Goal: Information Seeking & Learning: Learn about a topic

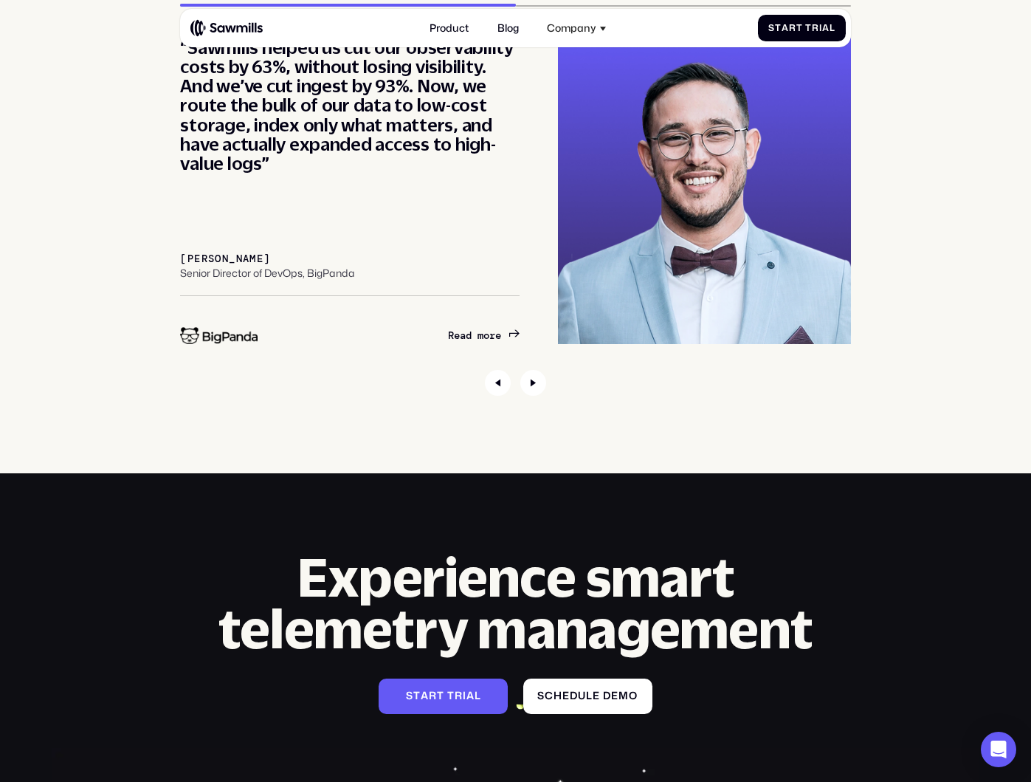
scroll to position [4925, 0]
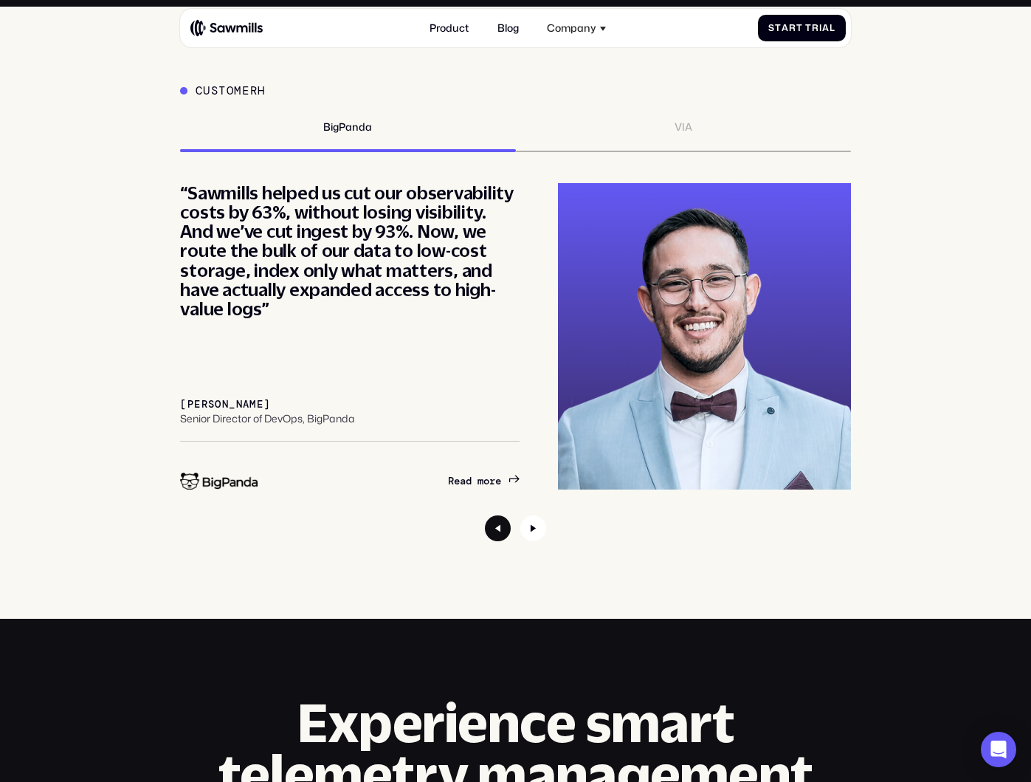
click at [499, 541] on icon "Previous slide" at bounding box center [498, 528] width 26 height 26
click at [743, 152] on div "VIA" at bounding box center [683, 136] width 335 height 31
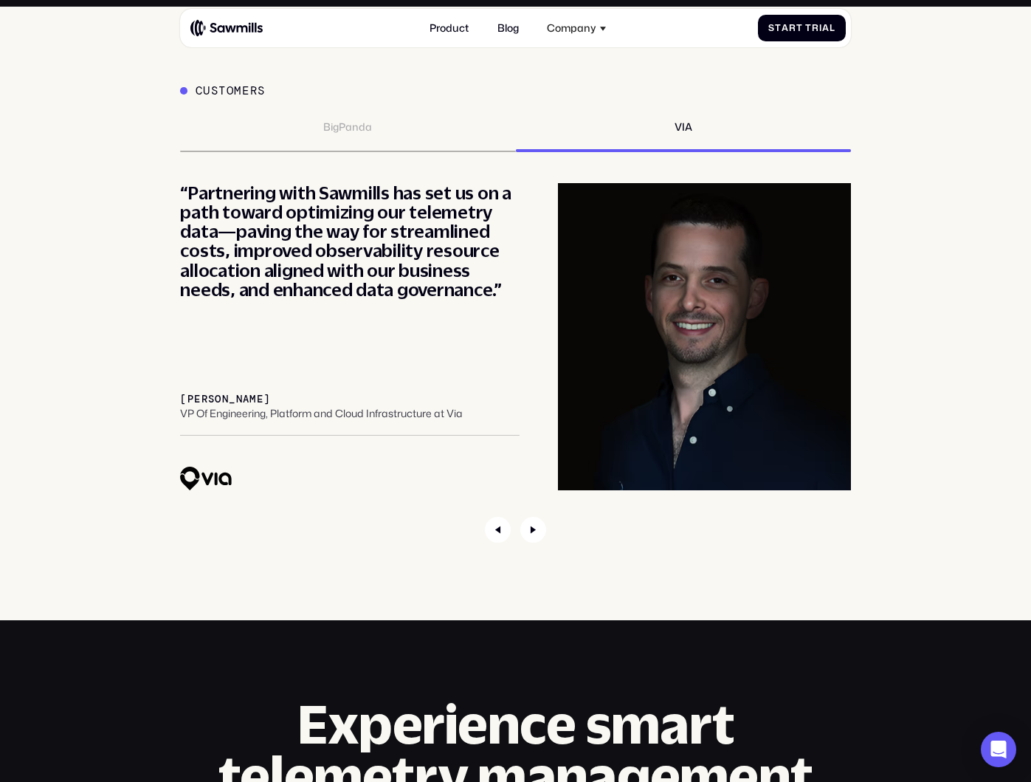
click at [389, 152] on div "BigPanda" at bounding box center [347, 136] width 335 height 31
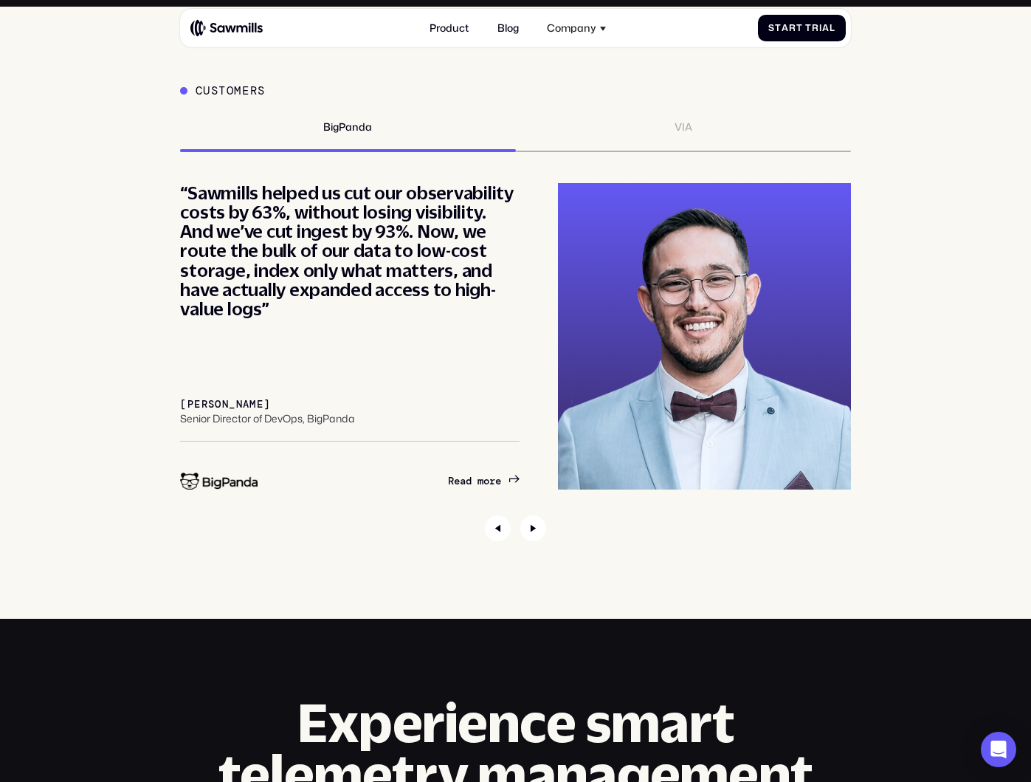
click at [653, 152] on div "VIA" at bounding box center [683, 136] width 335 height 31
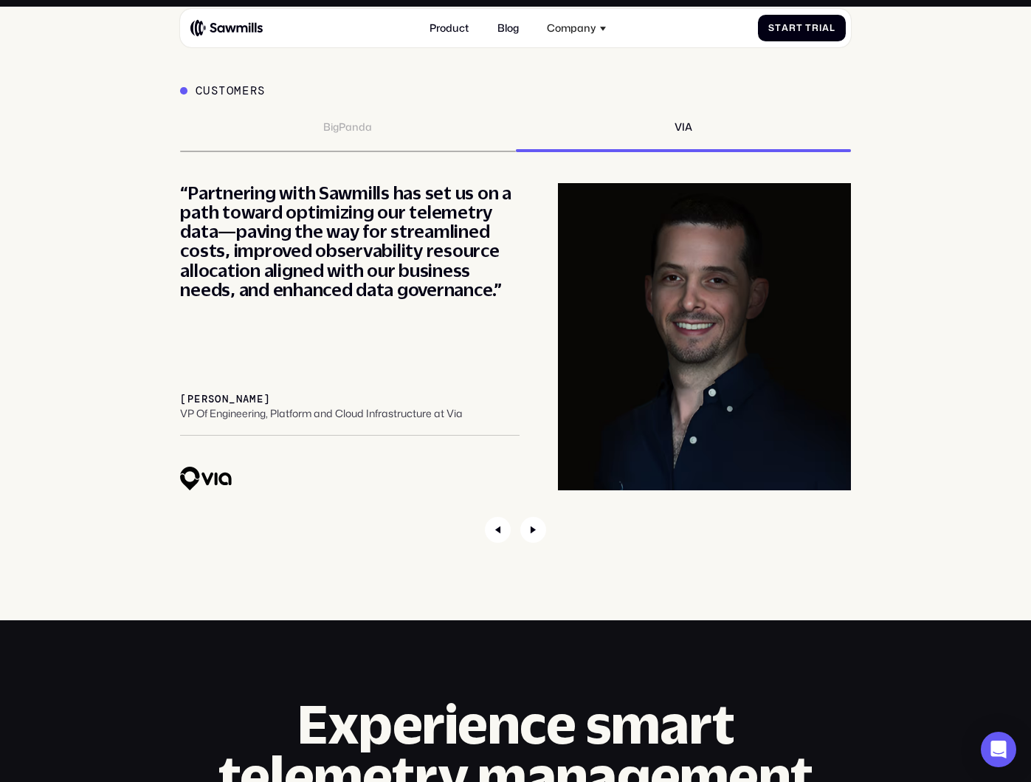
click at [381, 152] on div "BigPanda" at bounding box center [347, 136] width 335 height 31
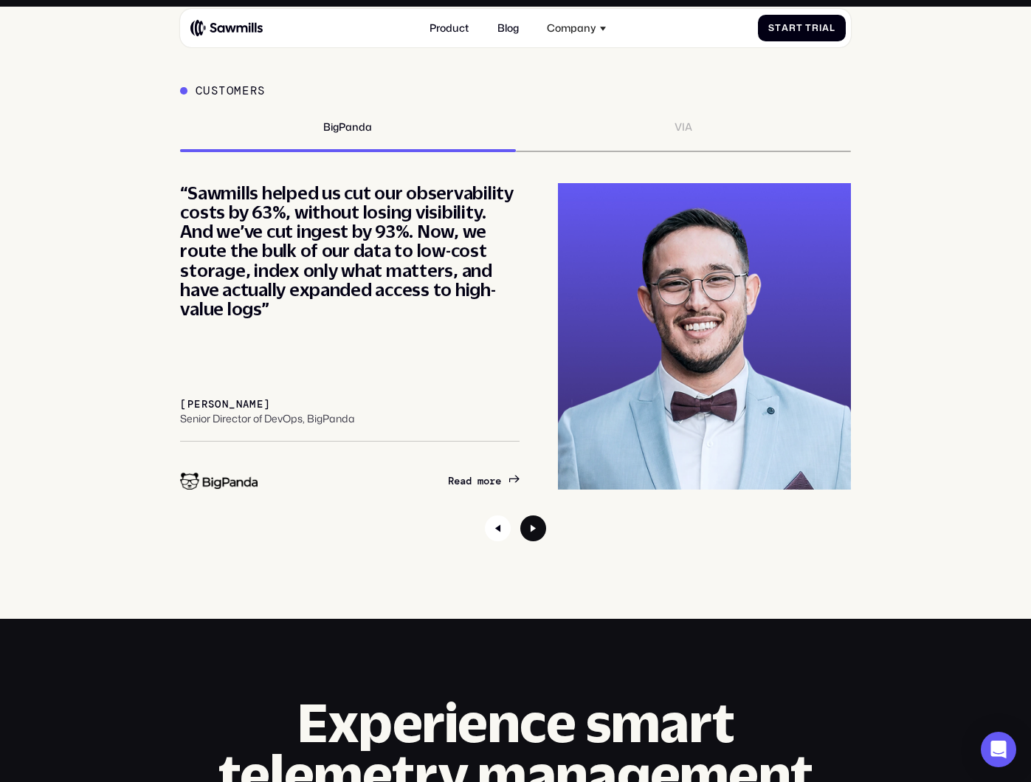
click at [543, 541] on icon "Next slide" at bounding box center [533, 528] width 26 height 26
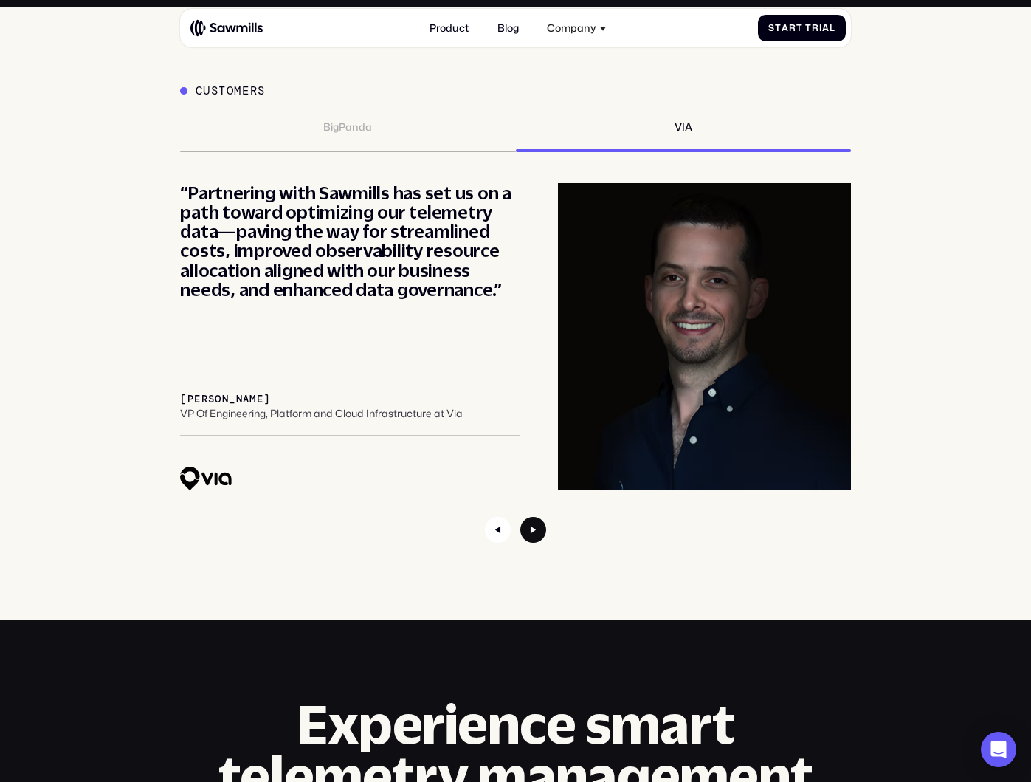
click at [543, 543] on icon "Next slide" at bounding box center [533, 530] width 26 height 26
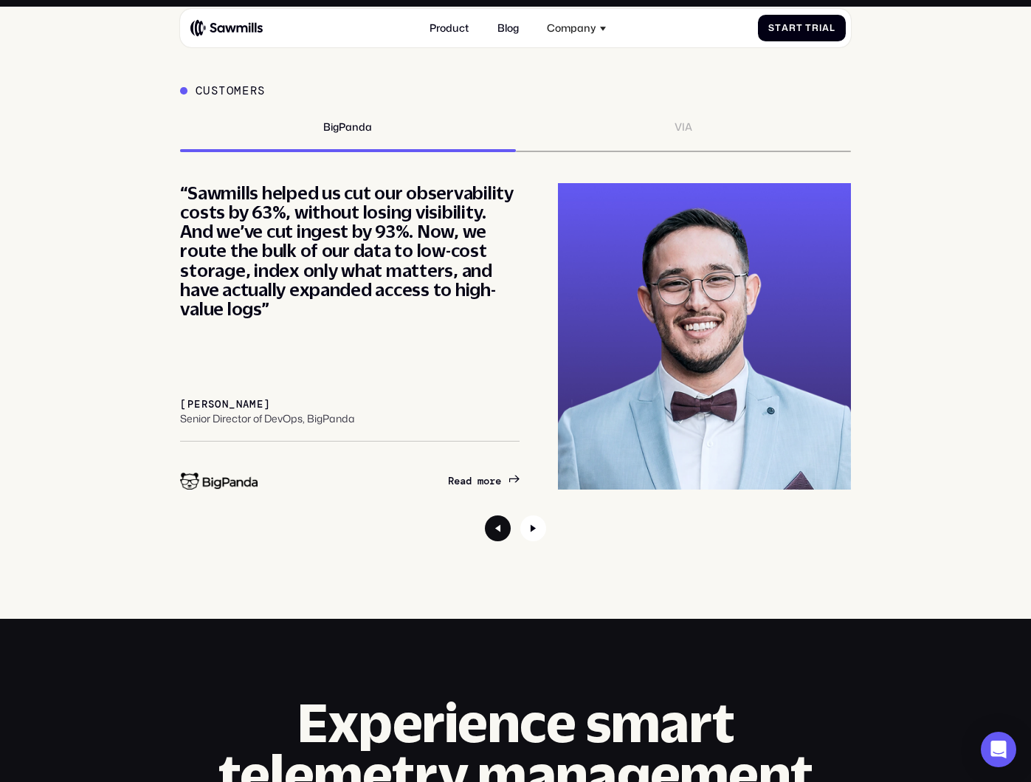
click at [492, 541] on icon "Previous slide" at bounding box center [498, 528] width 26 height 26
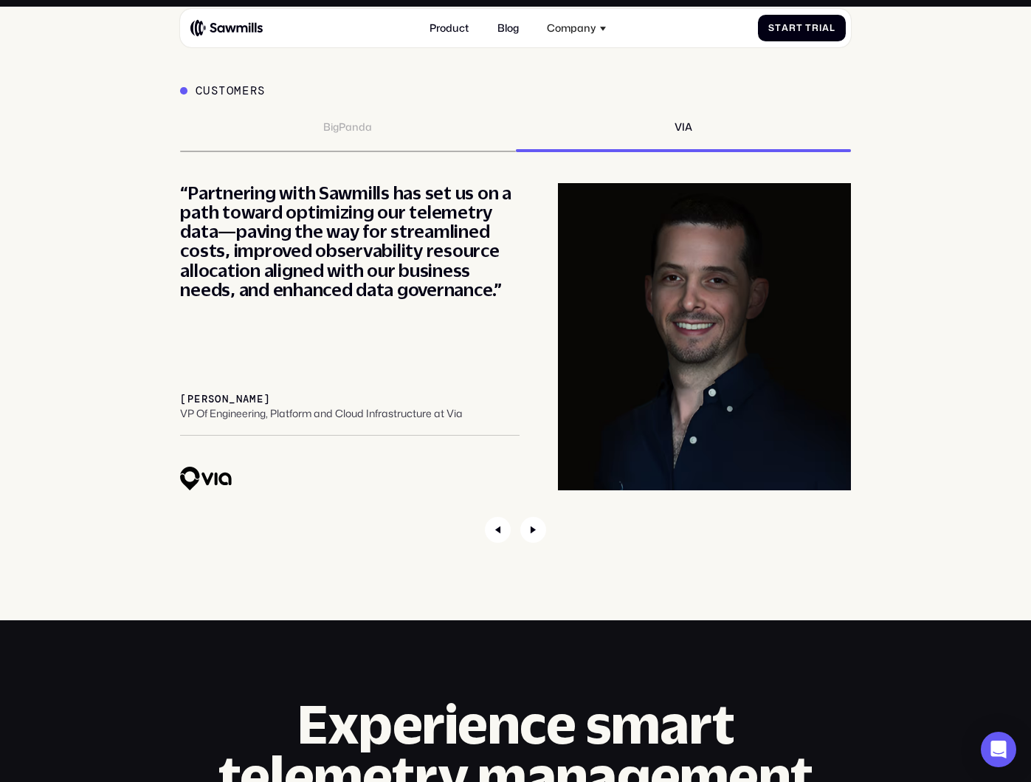
click at [342, 134] on div "BigPanda" at bounding box center [347, 127] width 49 height 13
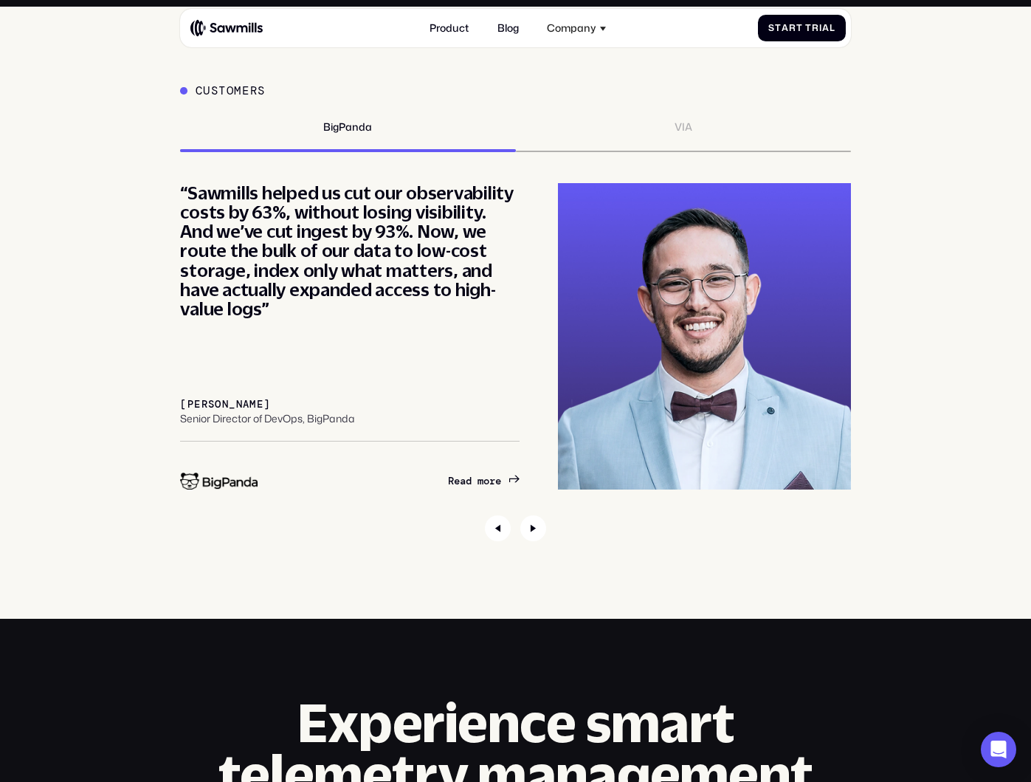
click at [692, 152] on div "VIA" at bounding box center [683, 136] width 335 height 31
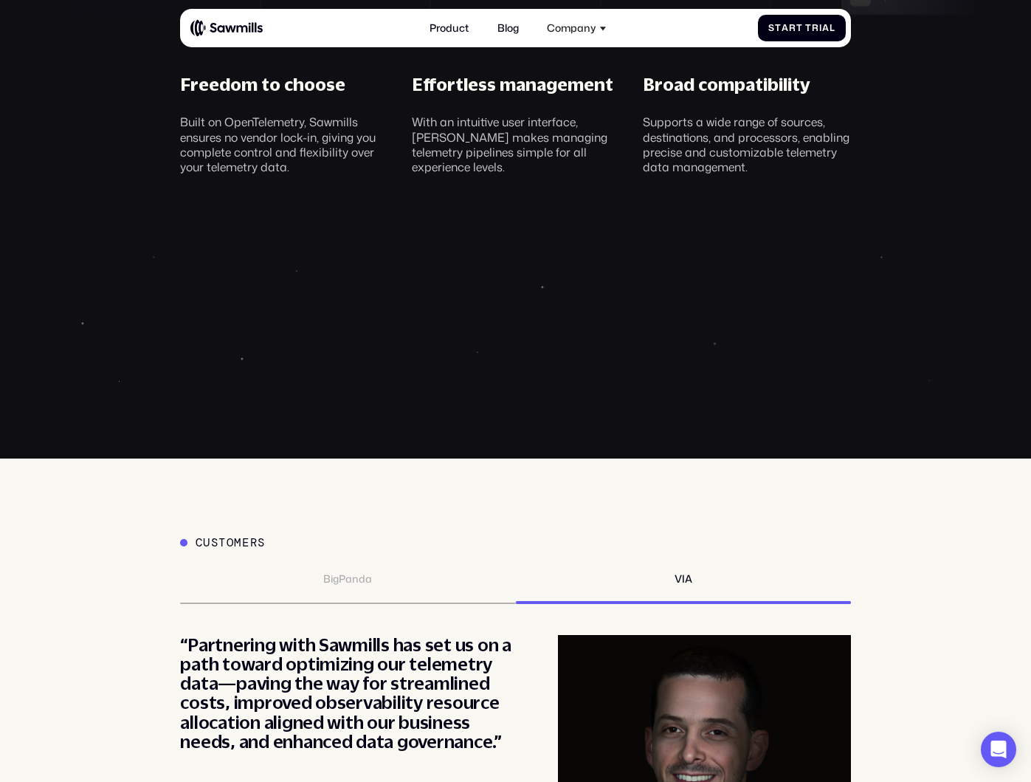
scroll to position [4157, 0]
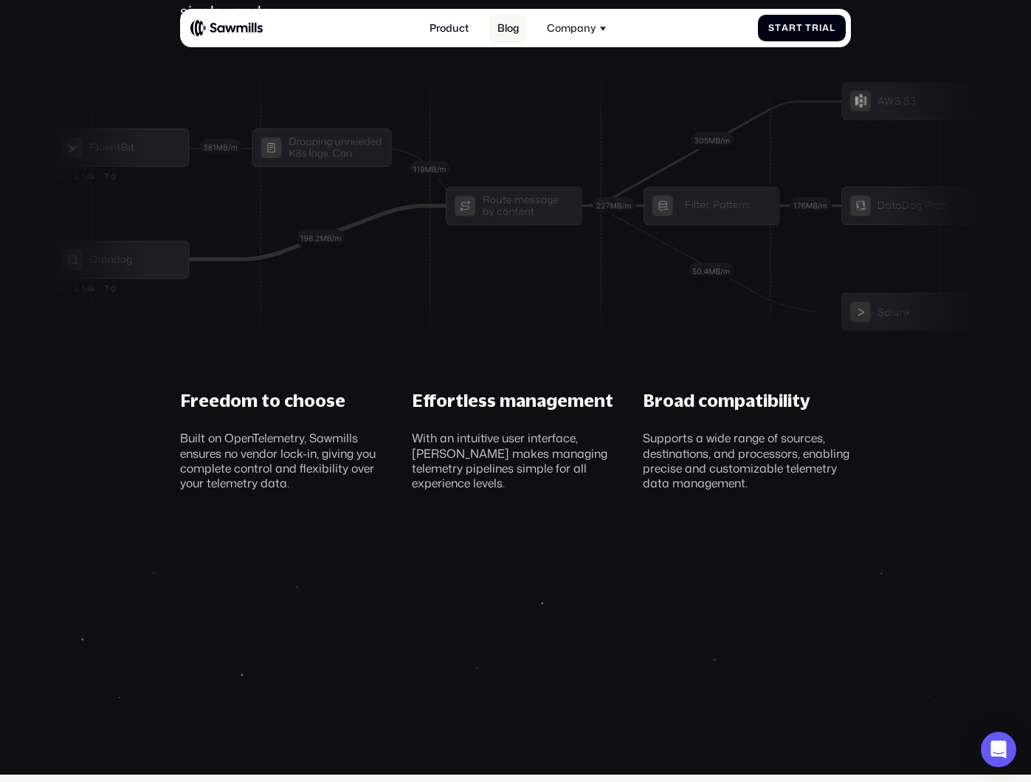
click at [501, 31] on link "Blog" at bounding box center [507, 28] width 37 height 28
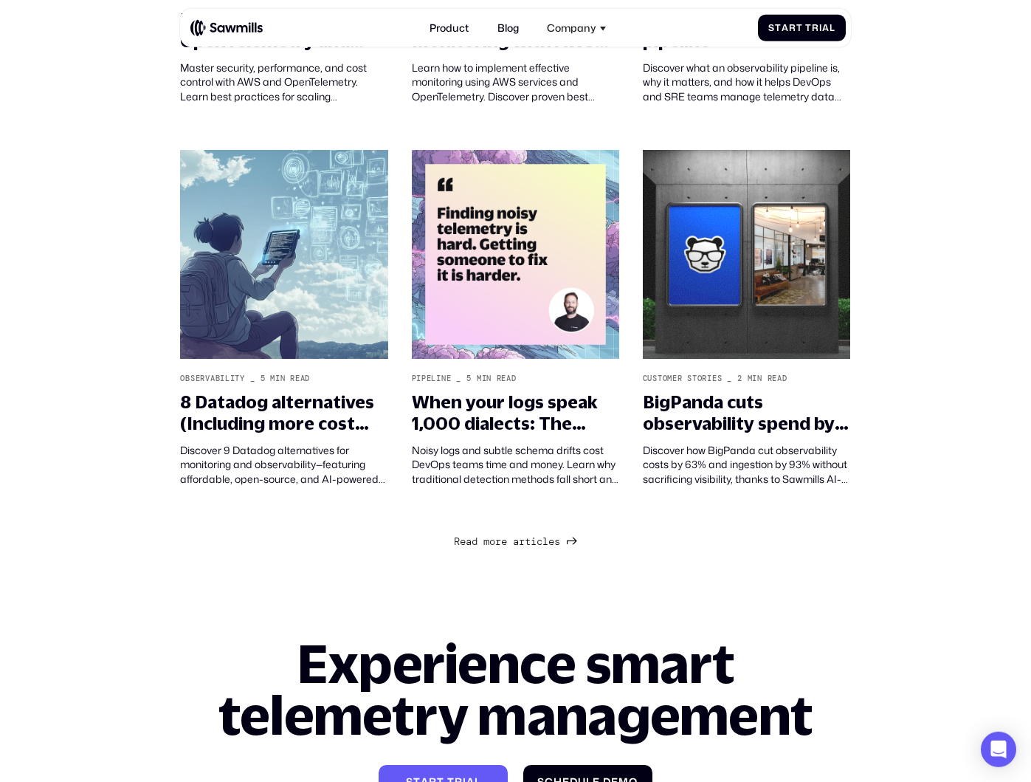
scroll to position [957, 0]
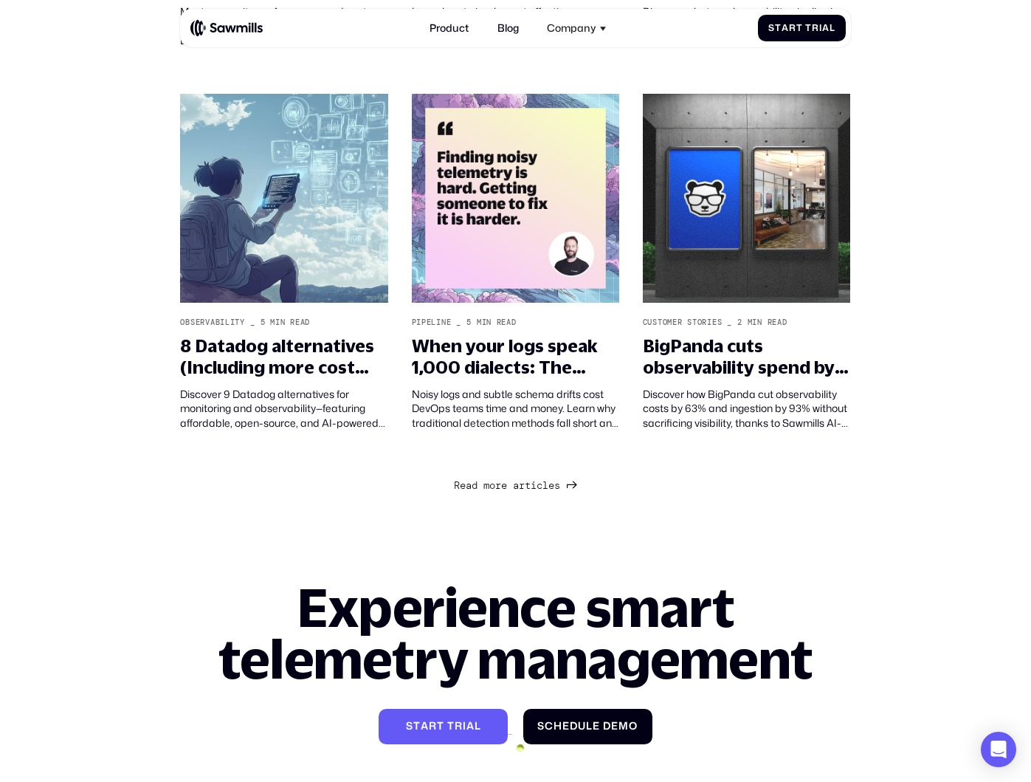
click at [577, 493] on link "R e a d m o r e a r t i c l e s R e a d m o r e a r t i c l e s" at bounding box center [515, 484] width 123 height 18
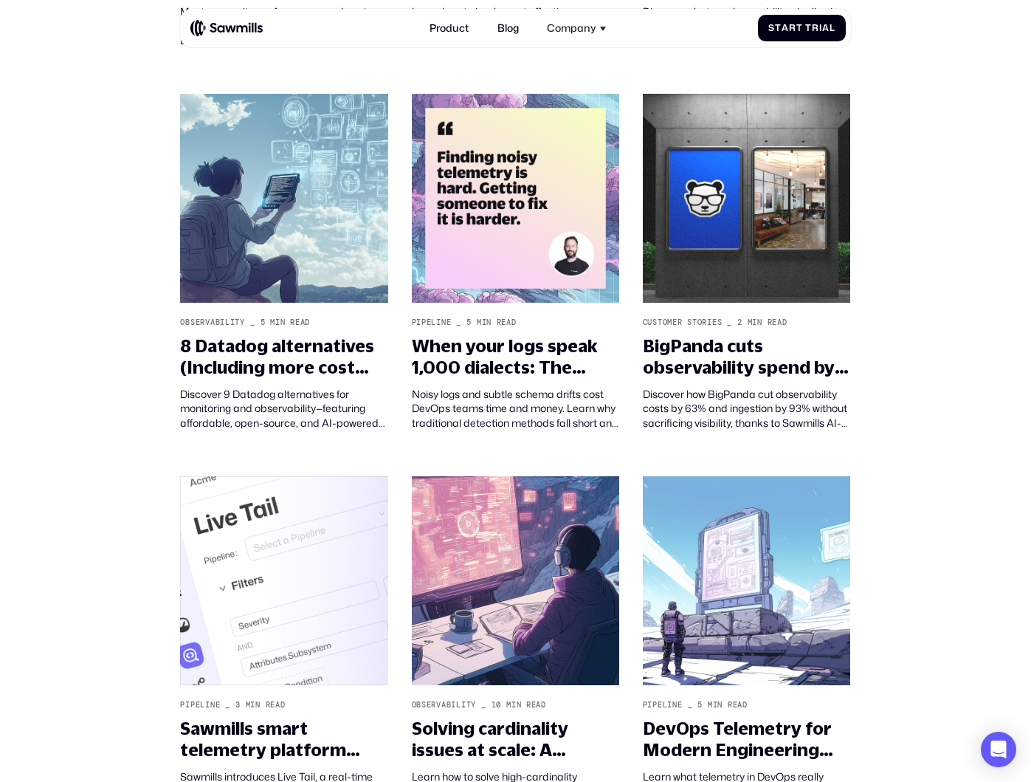
click at [574, 506] on img at bounding box center [516, 580] width 208 height 209
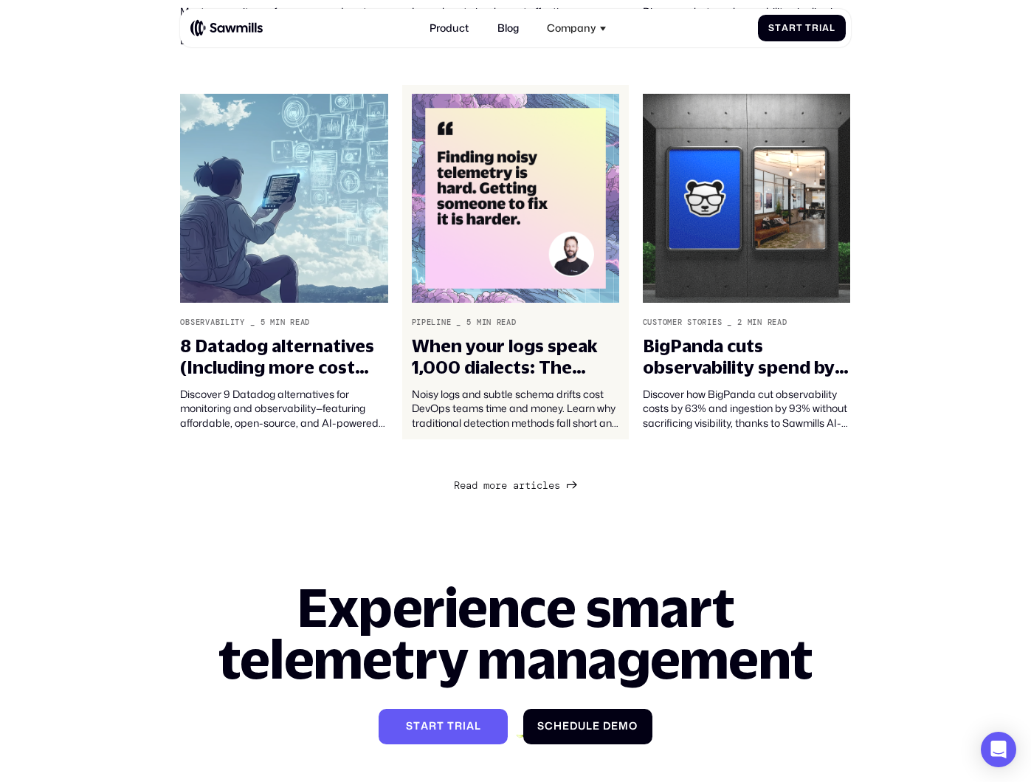
scroll to position [957, 0]
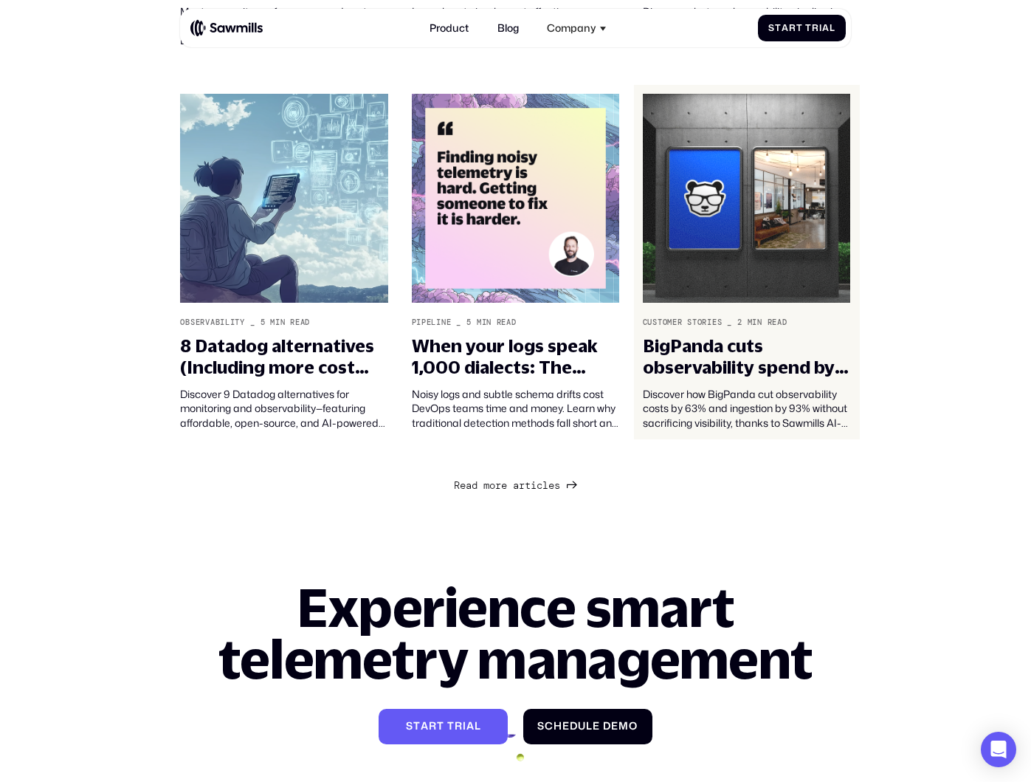
click at [693, 258] on img at bounding box center [747, 198] width 208 height 209
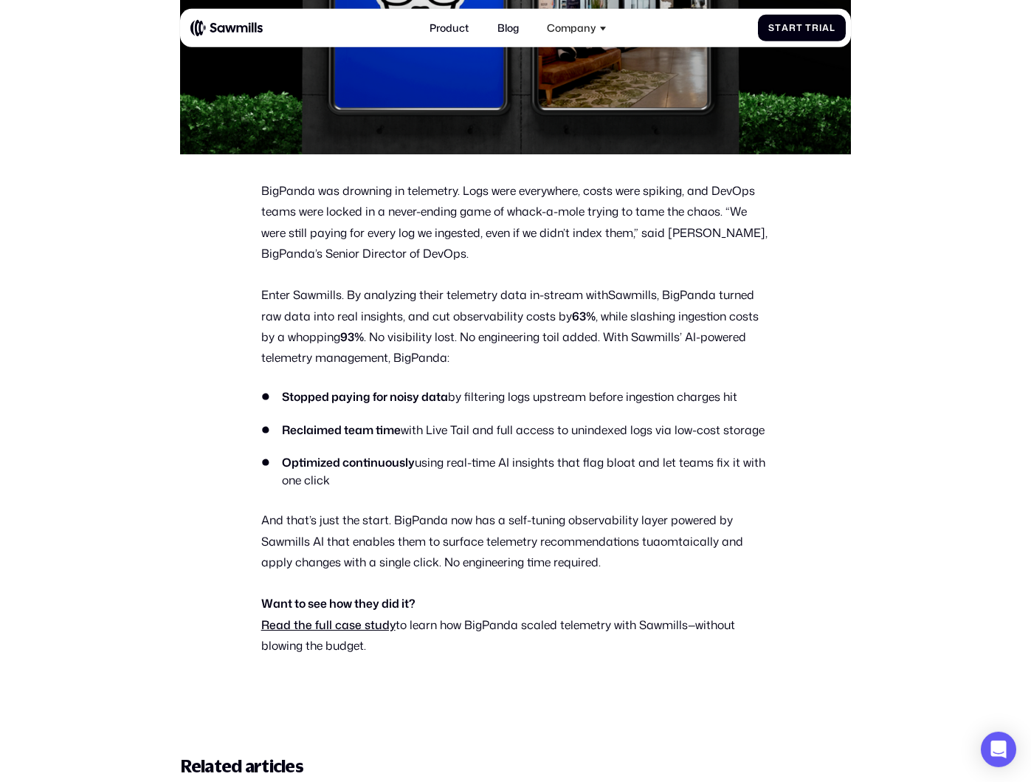
scroll to position [555, 0]
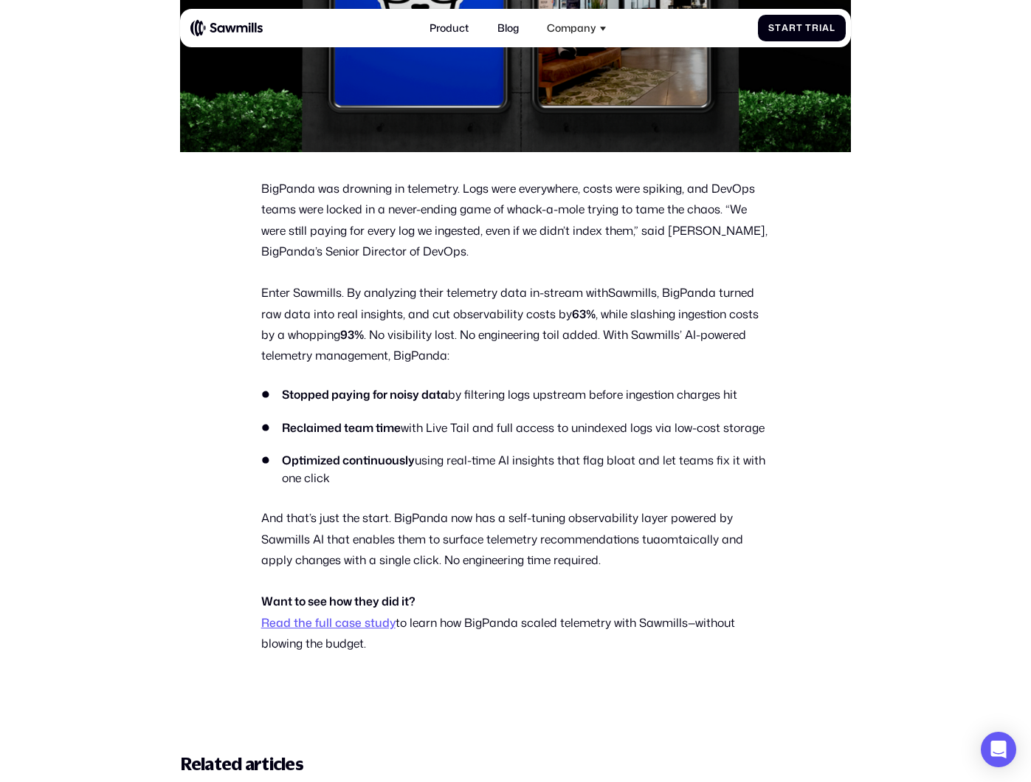
click at [362, 630] on link "Read the full case study" at bounding box center [328, 622] width 134 height 16
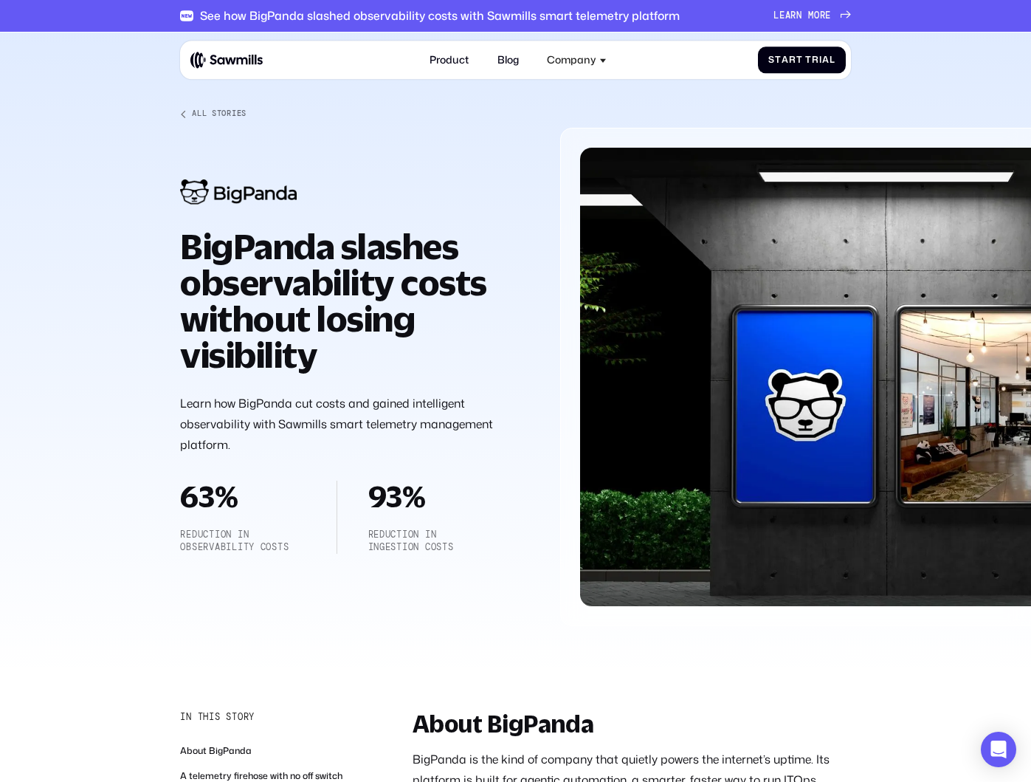
click at [244, 60] on img at bounding box center [226, 60] width 72 height 18
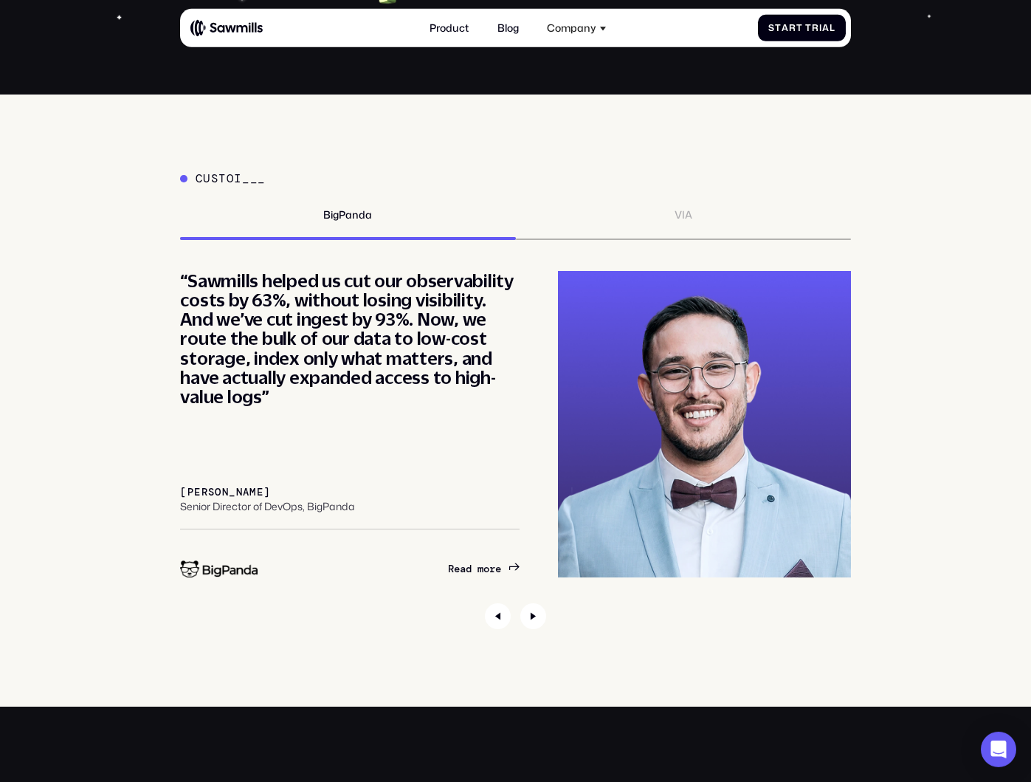
scroll to position [4889, 0]
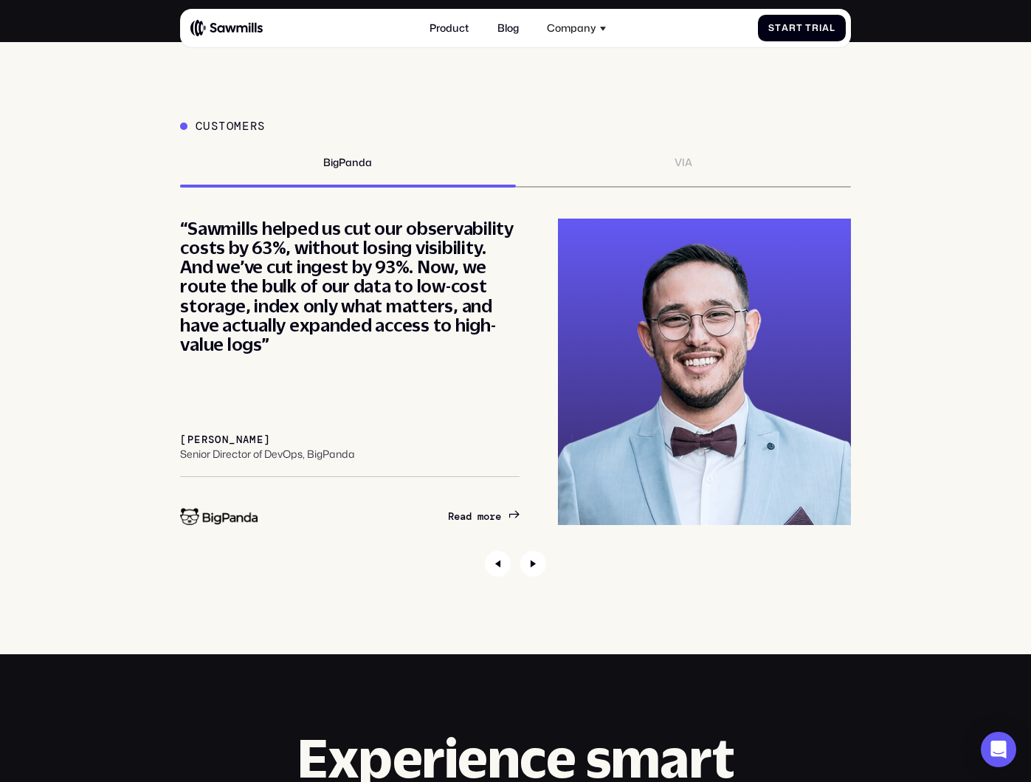
click at [697, 187] on div "VIA" at bounding box center [683, 171] width 335 height 31
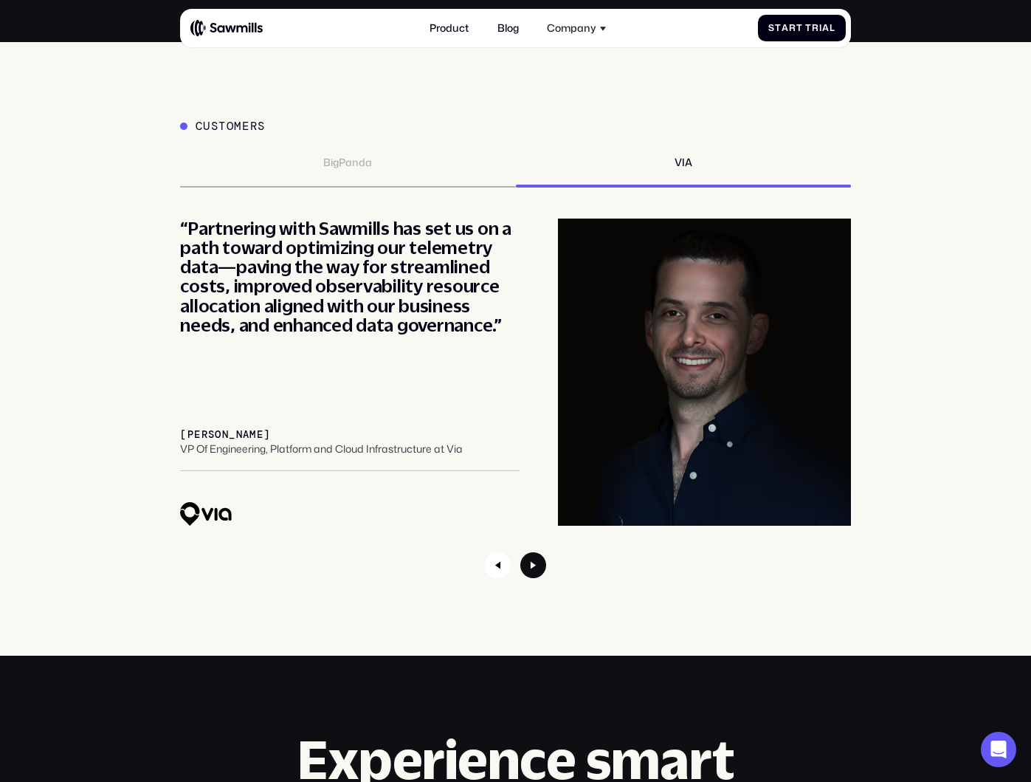
click at [545, 578] on icon "Next slide" at bounding box center [533, 565] width 26 height 26
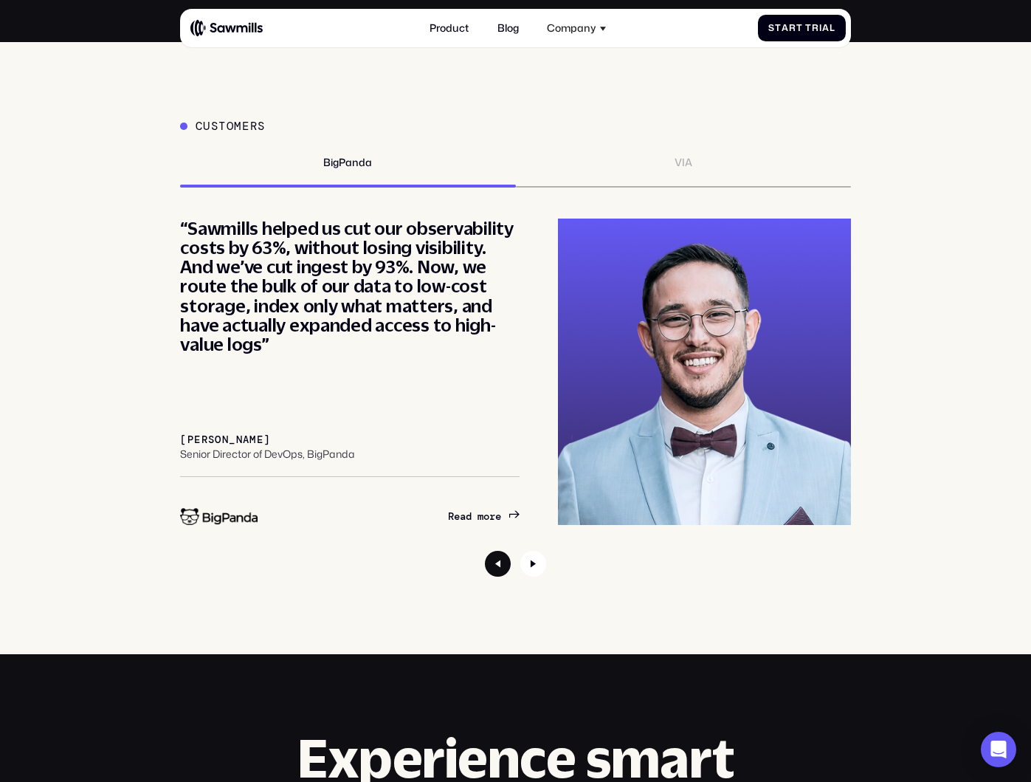
click at [503, 576] on icon "Previous slide" at bounding box center [498, 564] width 26 height 26
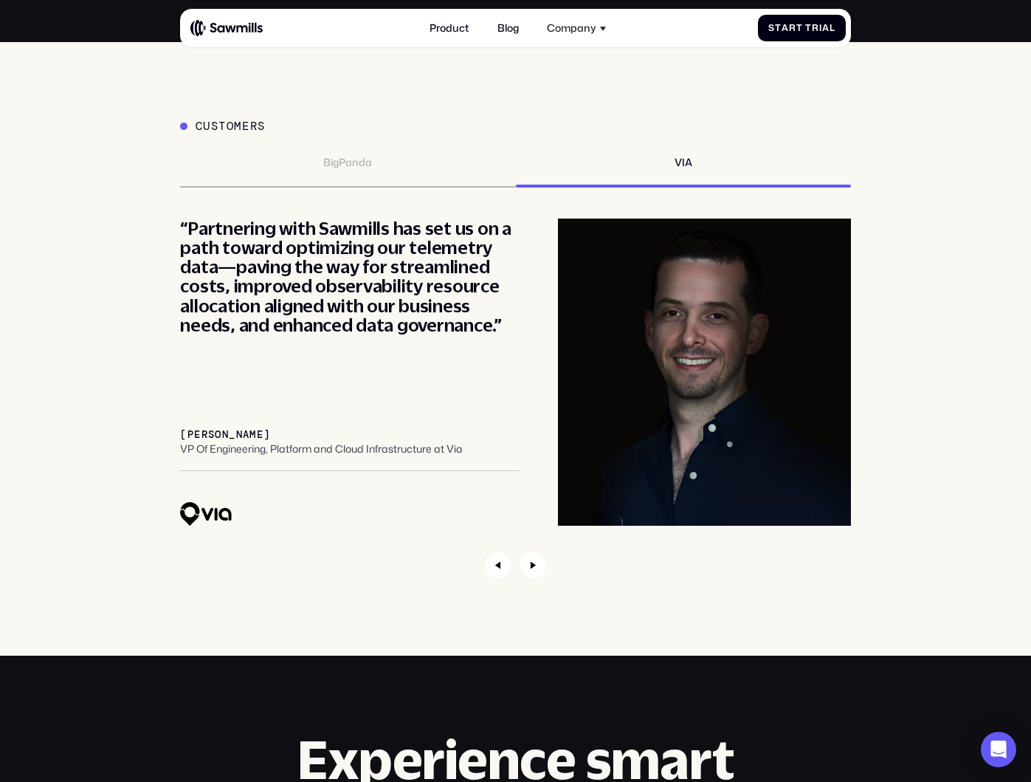
click at [530, 655] on section "Customers BigPanda VIA “Partnering with Sawmills has set us on a path toward op…" at bounding box center [515, 348] width 1031 height 613
click at [530, 578] on icon "Next slide" at bounding box center [533, 565] width 26 height 26
